Goal: Task Accomplishment & Management: Manage account settings

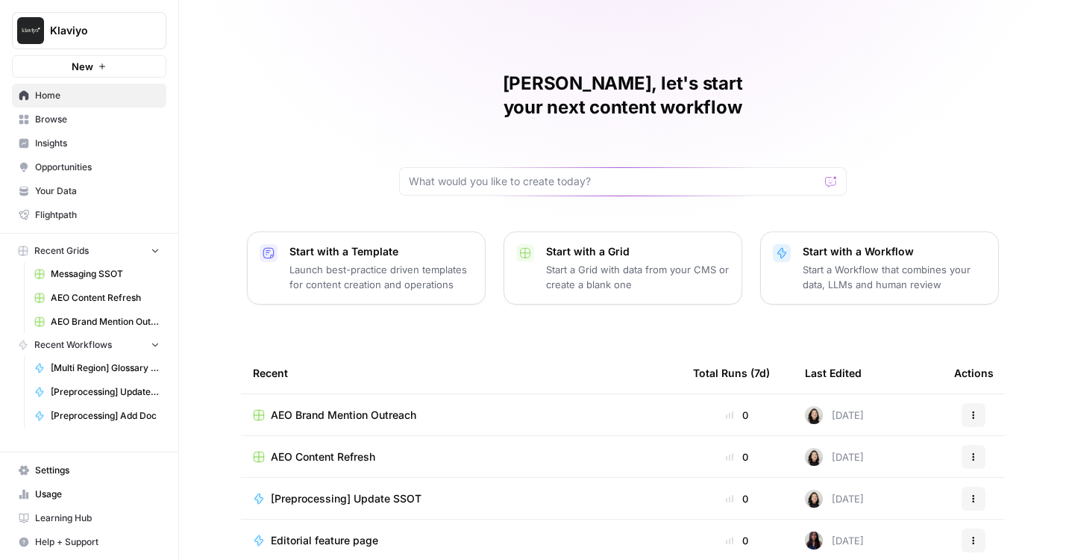
click at [159, 25] on icon "Workspace: Klaviyo" at bounding box center [153, 30] width 15 height 15
type input "ramp"
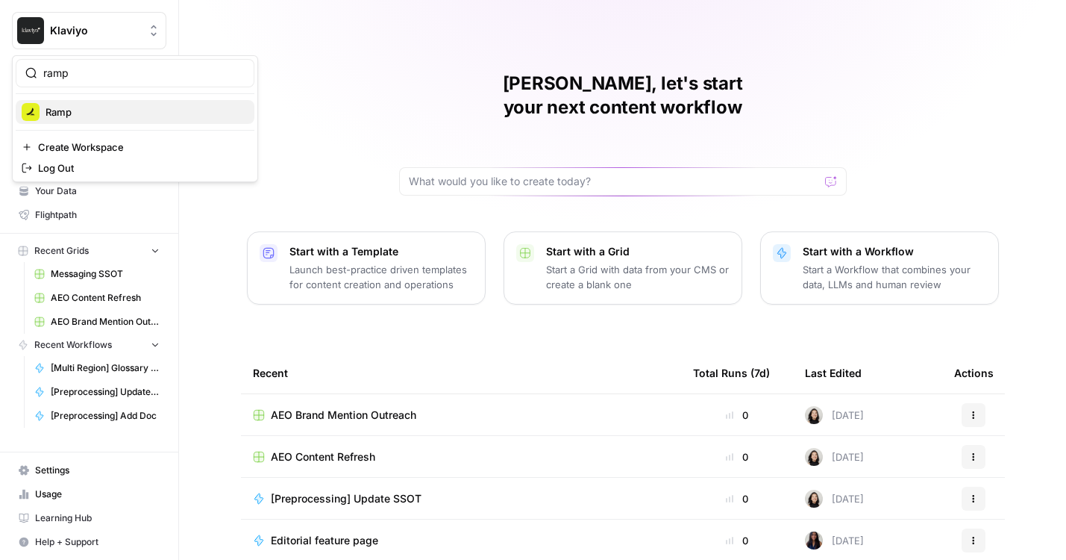
click at [84, 120] on div "Ramp" at bounding box center [135, 112] width 227 height 18
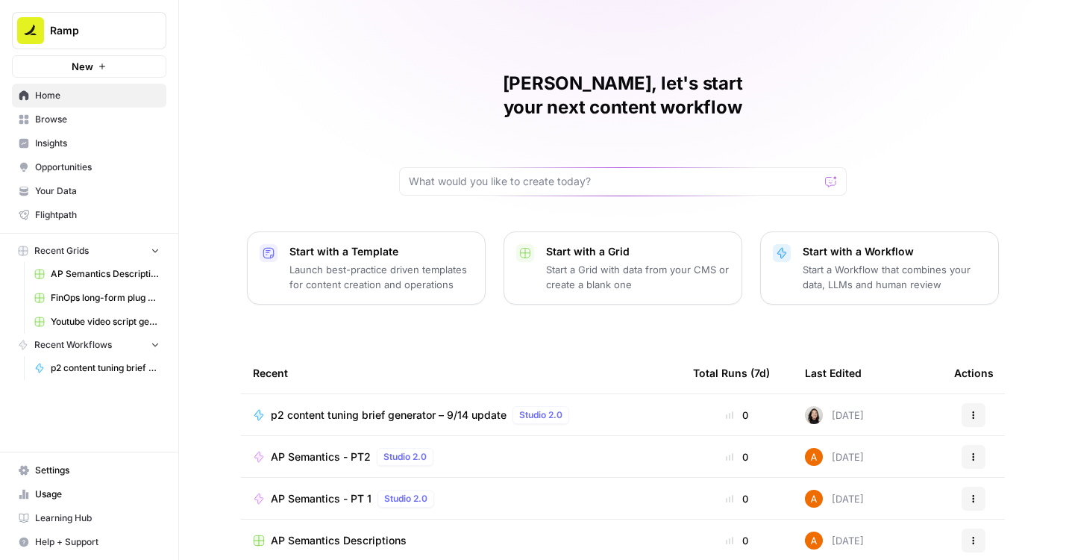
click at [60, 470] on span "Settings" at bounding box center [97, 469] width 125 height 13
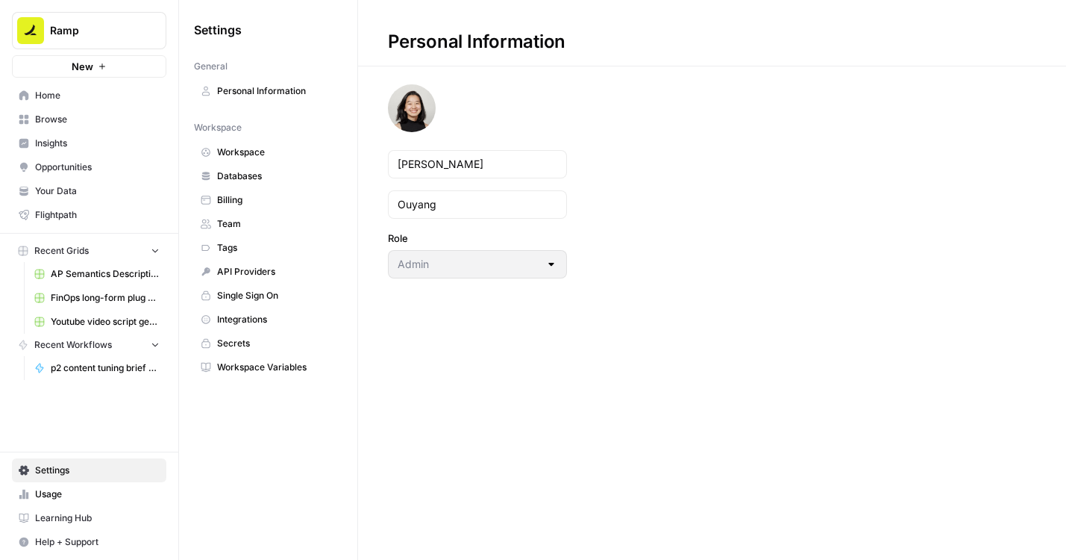
click at [269, 222] on span "Team" at bounding box center [276, 223] width 119 height 13
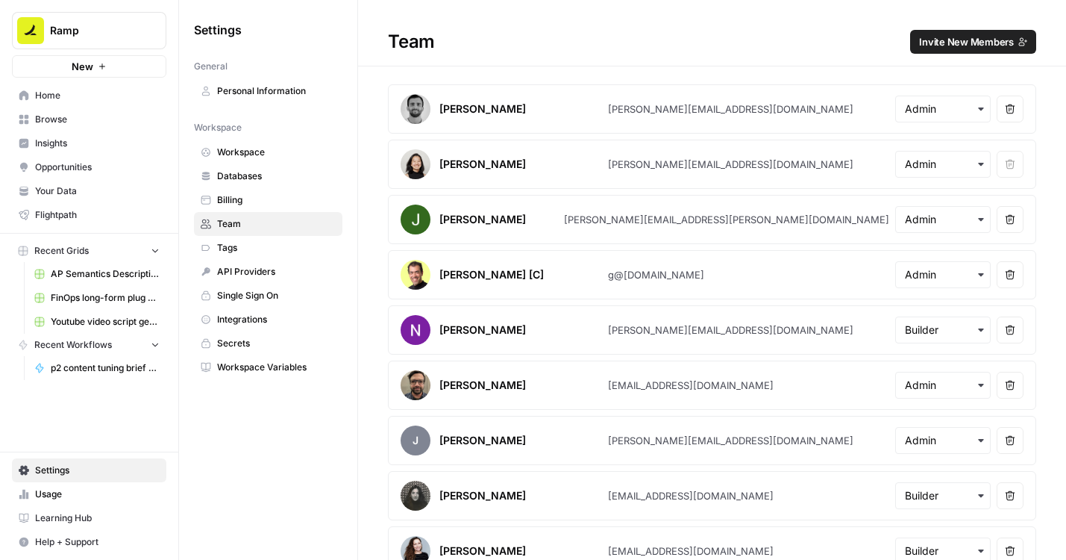
click at [156, 26] on icon "Workspace: Ramp" at bounding box center [153, 30] width 15 height 15
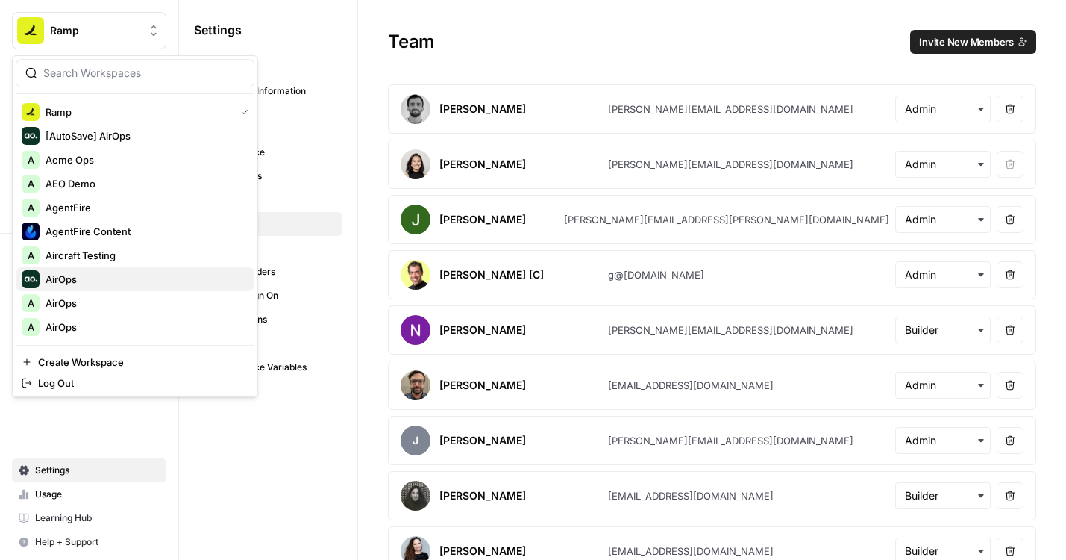
click at [76, 284] on span "AirOps" at bounding box center [144, 279] width 197 height 15
